Goal: Navigation & Orientation: Find specific page/section

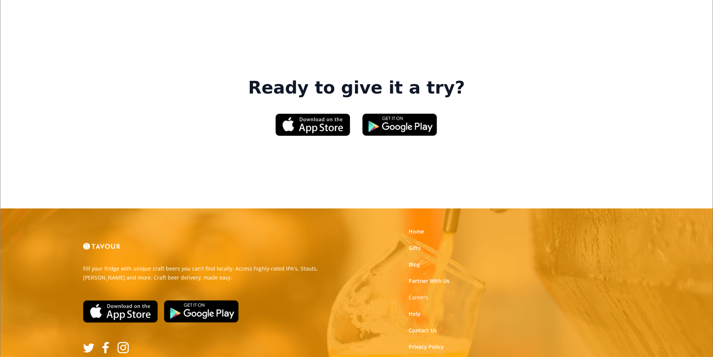
scroll to position [1133, 0]
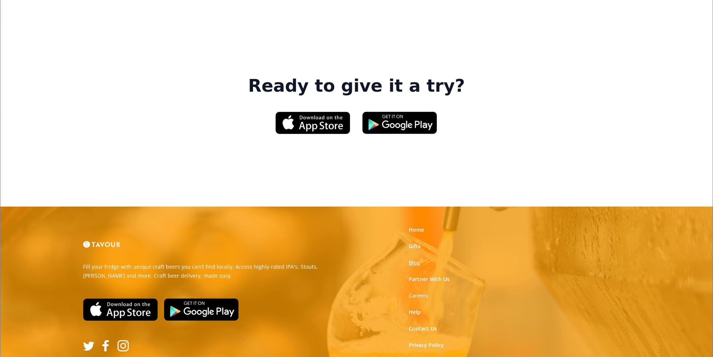
click at [414, 259] on link "Blog" at bounding box center [414, 262] width 11 height 7
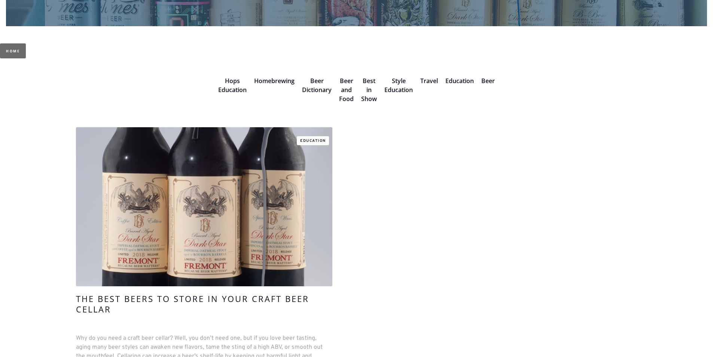
scroll to position [187, 0]
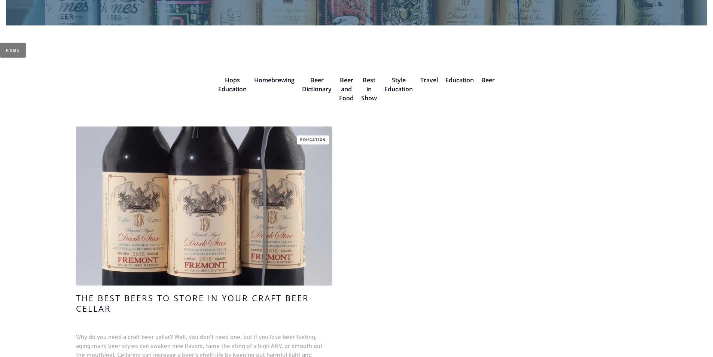
click at [7, 48] on link "Home" at bounding box center [13, 50] width 26 height 15
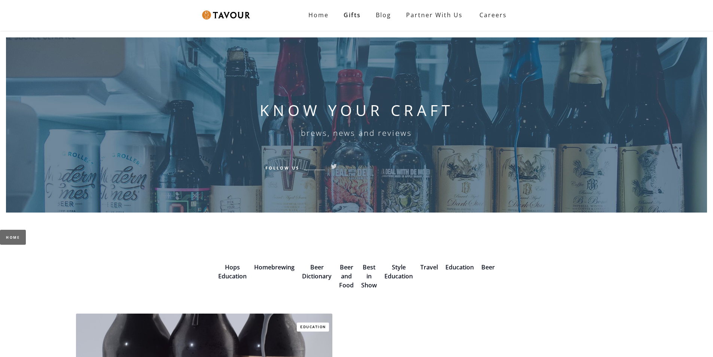
drag, startPoint x: 295, startPoint y: 118, endPoint x: 322, endPoint y: 160, distance: 50.1
click at [317, 18] on strong "Home" at bounding box center [318, 15] width 20 height 8
